Goal: Task Accomplishment & Management: Use online tool/utility

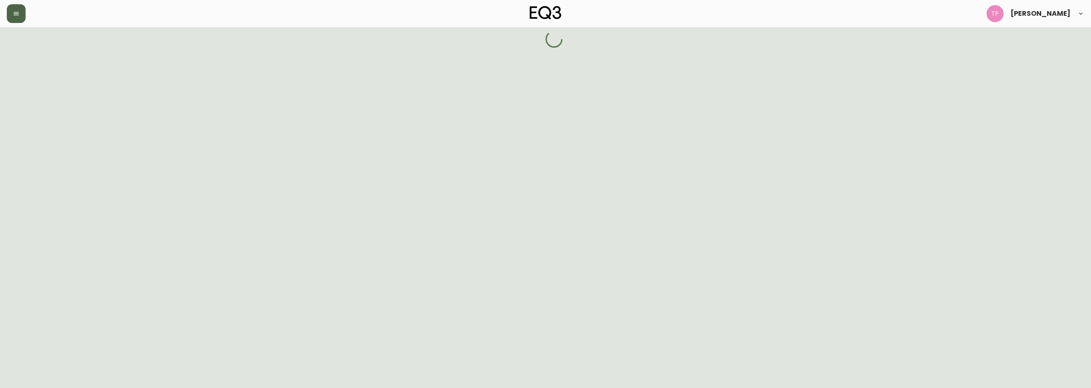
click at [14, 18] on button "button" at bounding box center [16, 13] width 19 height 19
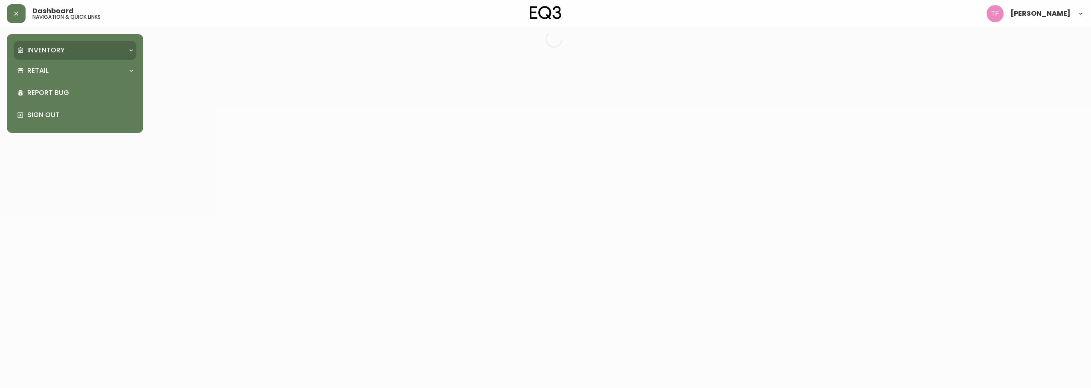
click at [46, 51] on p "Inventory" at bounding box center [46, 50] width 38 height 9
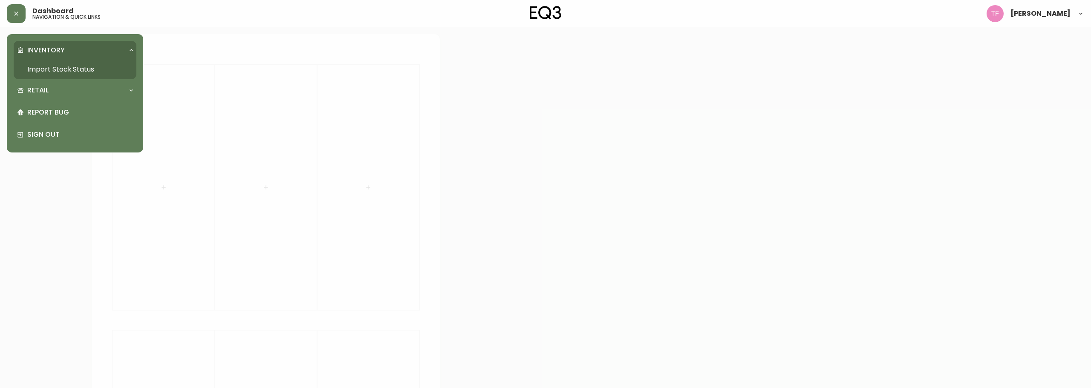
click at [96, 72] on link "Import Stock Status" at bounding box center [75, 70] width 123 height 20
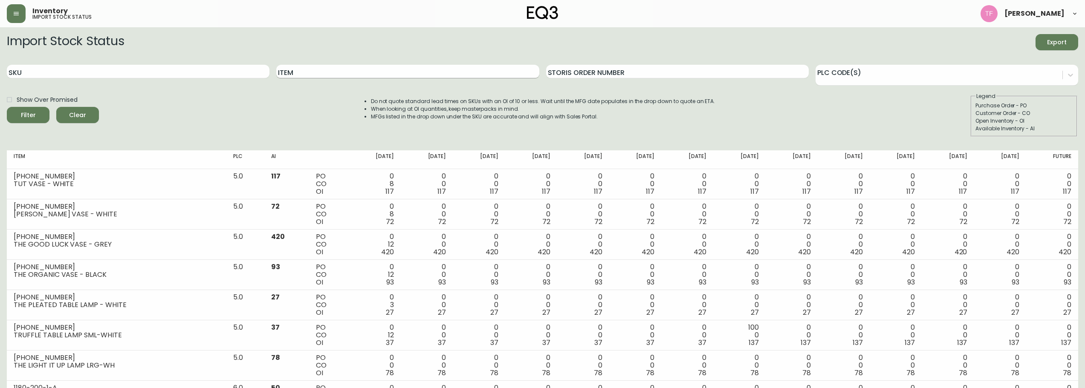
click at [479, 68] on input "Item" at bounding box center [407, 72] width 263 height 14
click at [7, 107] on button "Filter" at bounding box center [28, 115] width 43 height 16
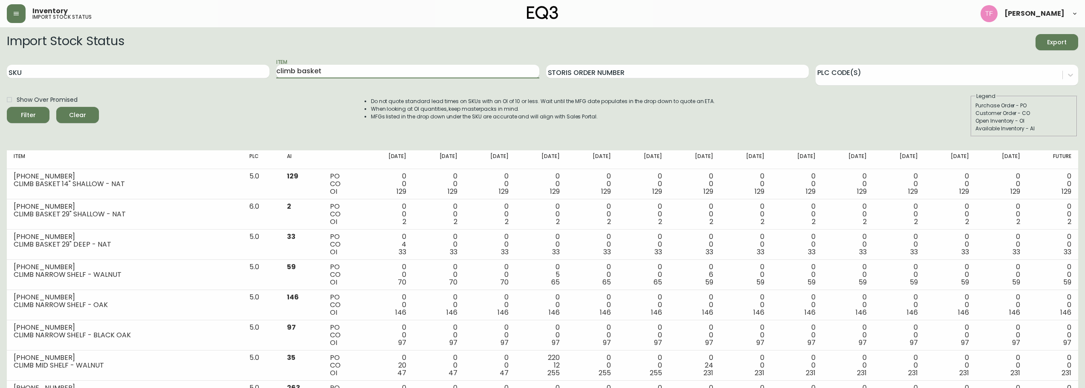
type input "climb basket"
click at [7, 107] on button "Filter" at bounding box center [28, 115] width 43 height 16
